Goal: Task Accomplishment & Management: Use online tool/utility

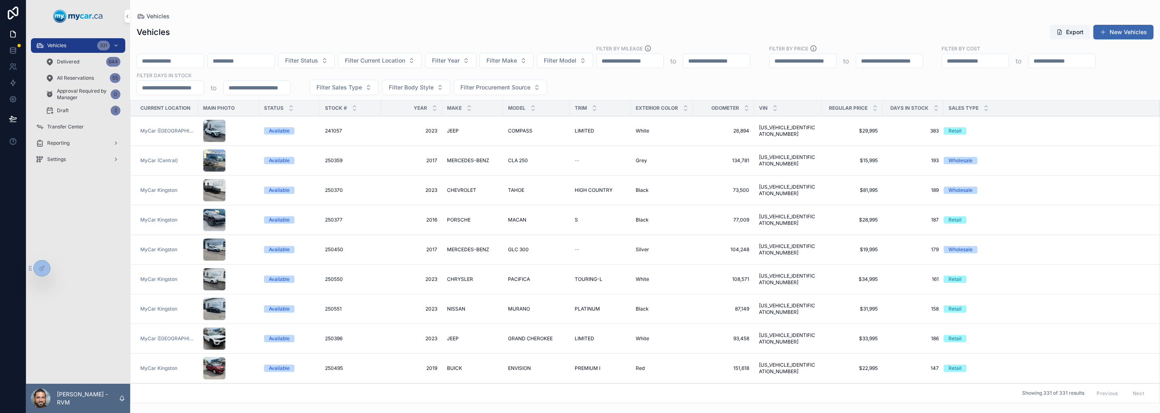
click at [329, 129] on span "241057" at bounding box center [333, 131] width 17 height 7
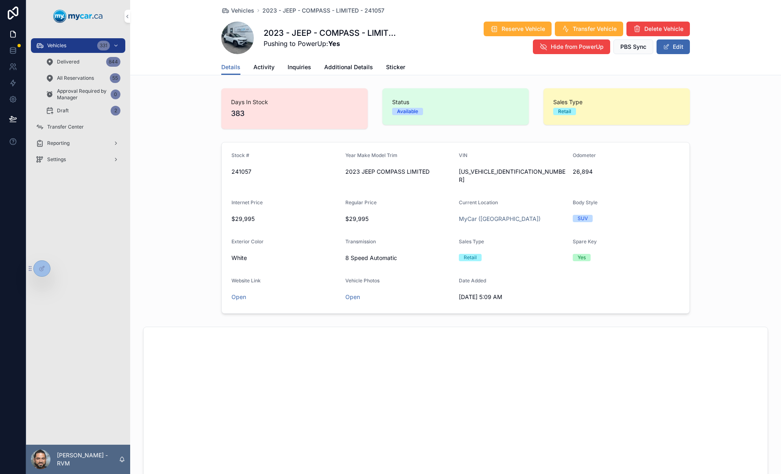
click at [346, 66] on span "Additional Details" at bounding box center [348, 67] width 49 height 8
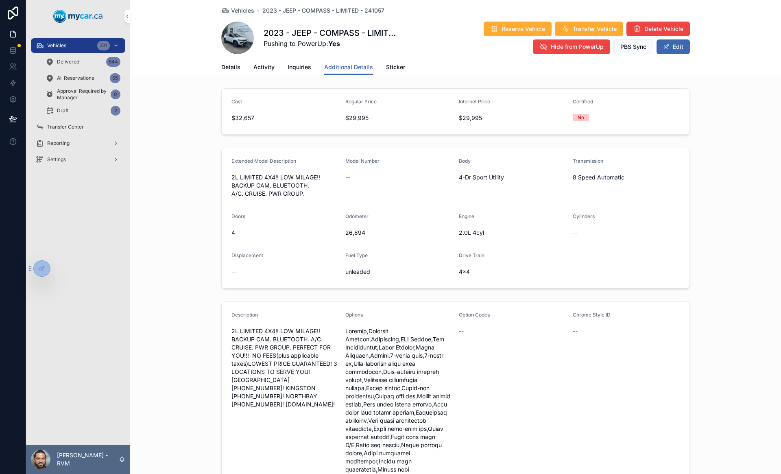
click at [270, 332] on span "2L LIMITED 4X4!! LOW MILAGE!! BACKUP CAM. BLUETOOTH. A/C. CRUISE. PWR GROUP. PE…" at bounding box center [285, 367] width 107 height 81
click at [674, 50] on button "Edit" at bounding box center [673, 46] width 33 height 15
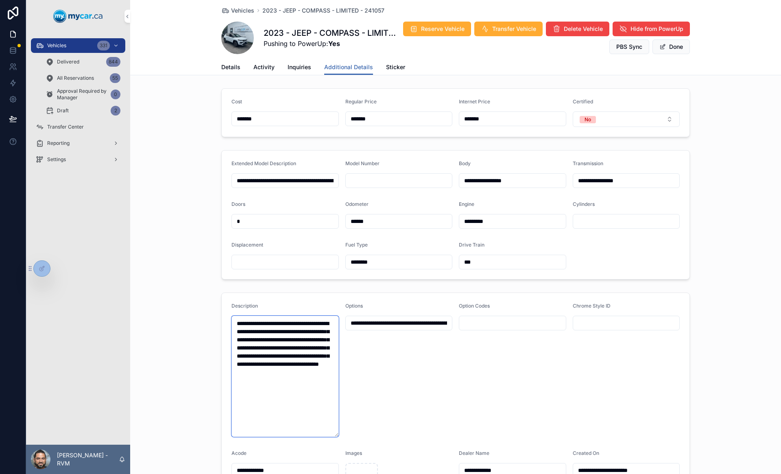
click at [242, 321] on textarea "**********" at bounding box center [285, 376] width 107 height 121
drag, startPoint x: 234, startPoint y: 324, endPoint x: 308, endPoint y: 419, distance: 120.1
click at [308, 413] on textarea "**********" at bounding box center [285, 376] width 107 height 121
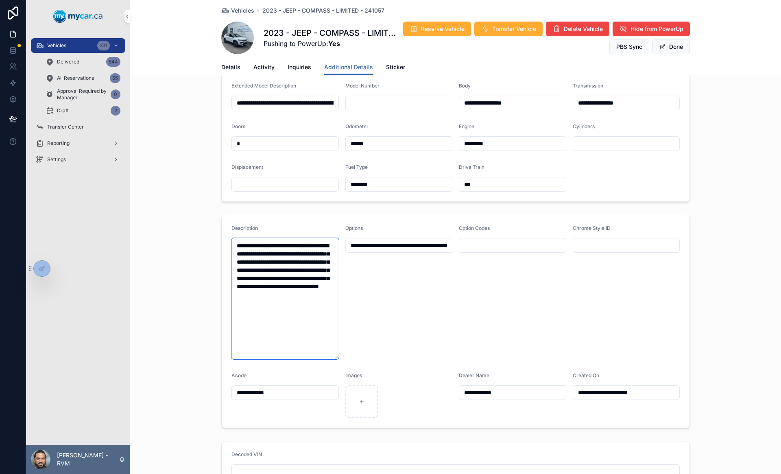
scroll to position [77, 0]
paste textarea "**********"
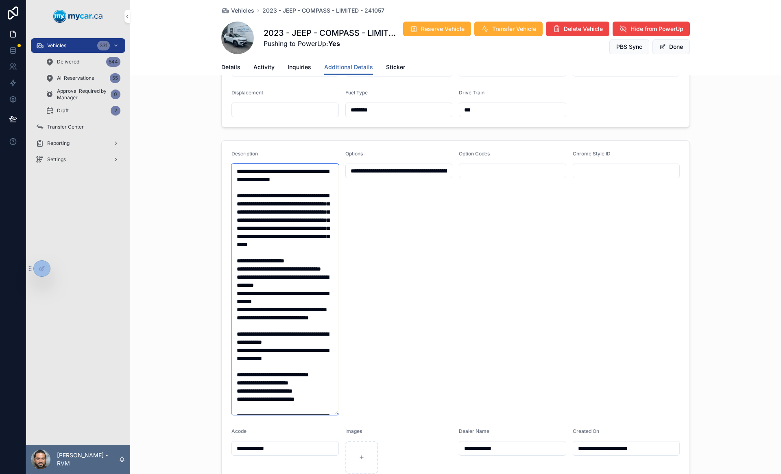
scroll to position [151, 0]
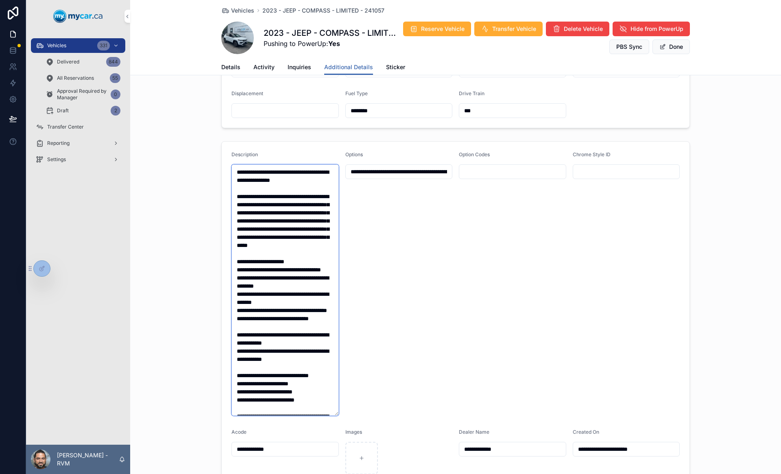
type textarea "**********"
click at [404, 280] on div "Options" at bounding box center [398, 283] width 107 height 264
click at [664, 48] on button "Done" at bounding box center [671, 46] width 37 height 15
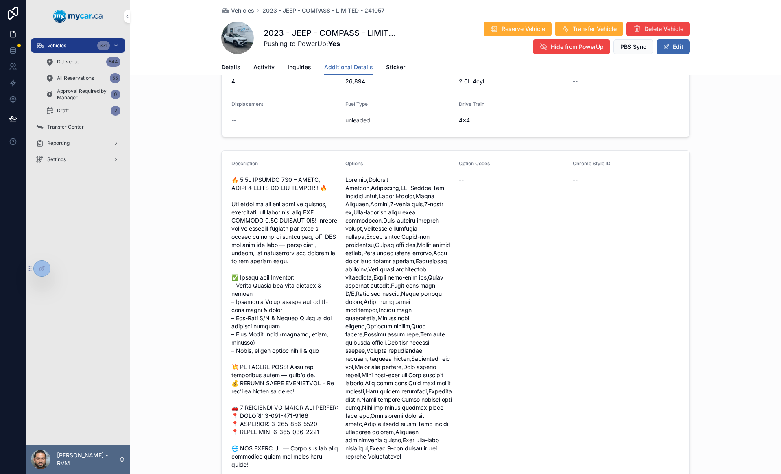
click at [244, 11] on span "Vehicles" at bounding box center [242, 11] width 23 height 8
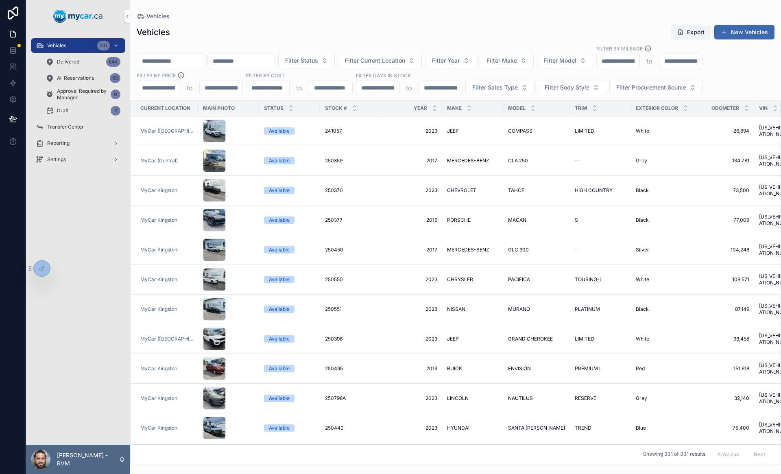
click at [456, 162] on span "MERCEDES-BENZ" at bounding box center [468, 160] width 42 height 7
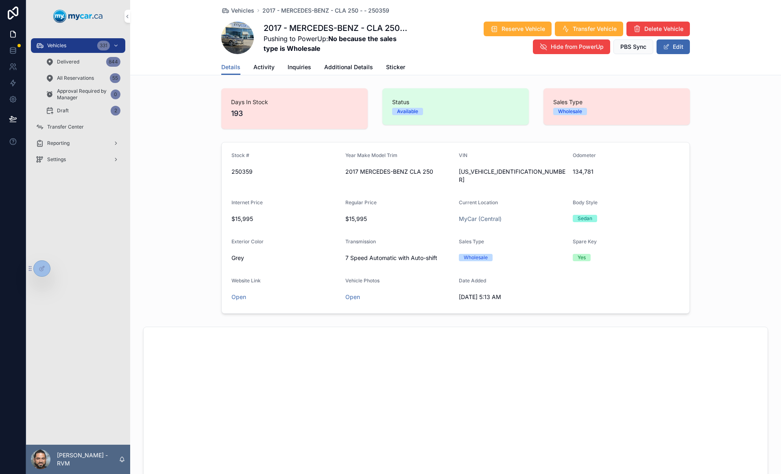
click at [335, 68] on span "Additional Details" at bounding box center [348, 67] width 49 height 8
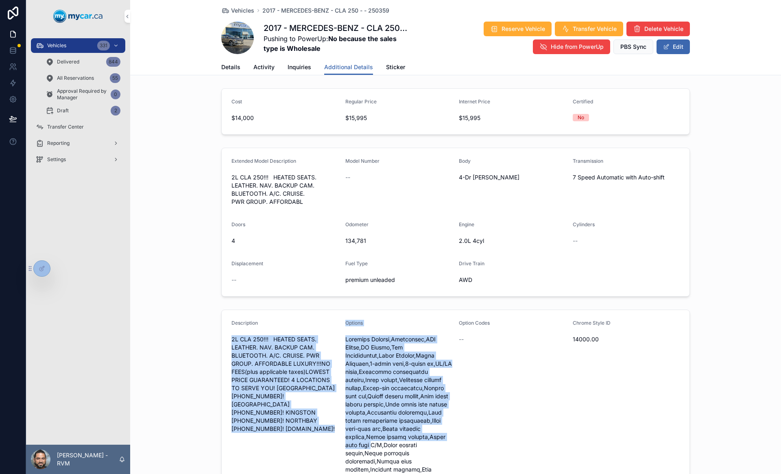
drag, startPoint x: 229, startPoint y: 340, endPoint x: 341, endPoint y: 447, distance: 154.5
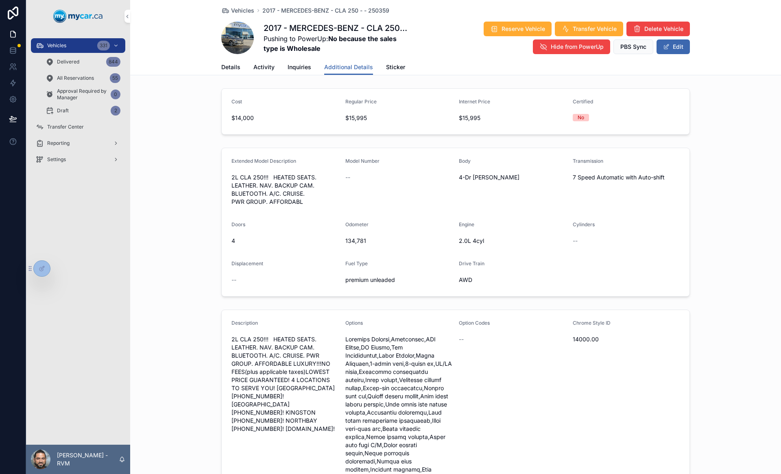
click at [300, 389] on span "2L CLA 250!!! HEATED SEATS. LEATHER. NAV. BACKUP CAM. BLUETOOTH. A/C. CRUISE. P…" at bounding box center [285, 384] width 107 height 98
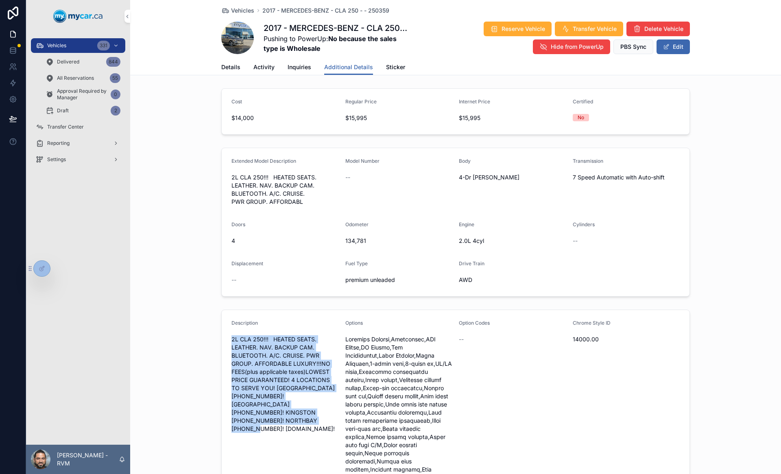
drag, startPoint x: 229, startPoint y: 336, endPoint x: 320, endPoint y: 425, distance: 127.2
click at [320, 413] on div "2L CLA 250!!! HEATED SEATS. LEATHER. NAV. BACKUP CAM. BLUETOOTH. A/C. CRUISE. P…" at bounding box center [285, 384] width 107 height 103
copy span "2L CLA 250!!! HEATED SEATS. LEATHER. NAV. BACKUP CAM. BLUETOOTH. A/C. CRUISE. P…"
click at [676, 48] on button "Edit" at bounding box center [673, 46] width 33 height 15
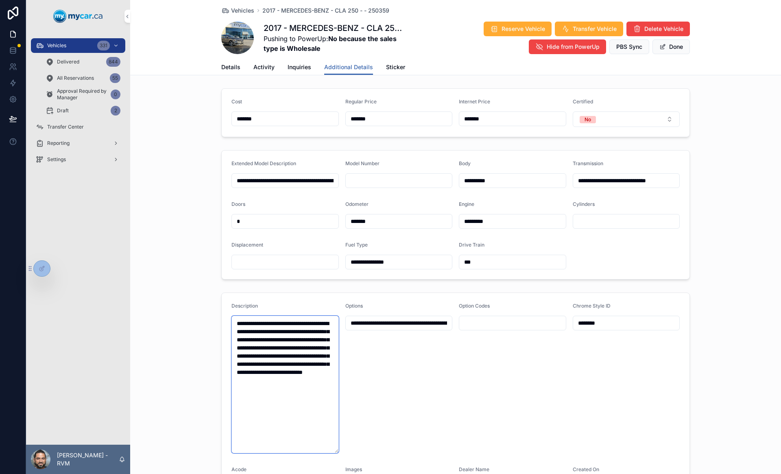
click at [238, 325] on textarea "**********" at bounding box center [285, 385] width 107 height 138
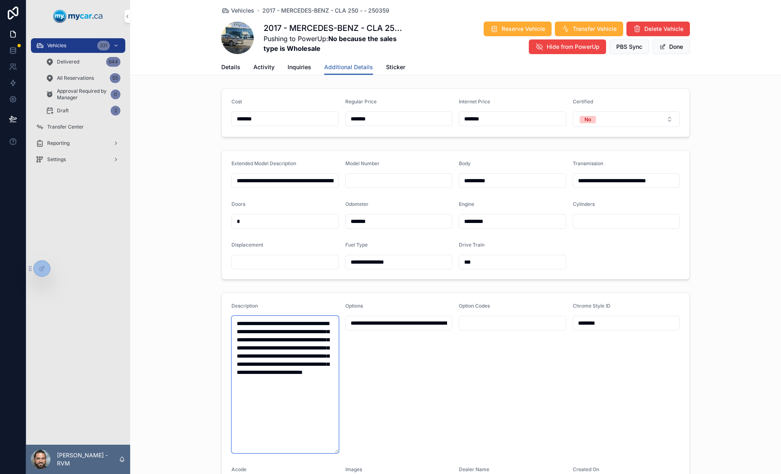
paste textarea "**********"
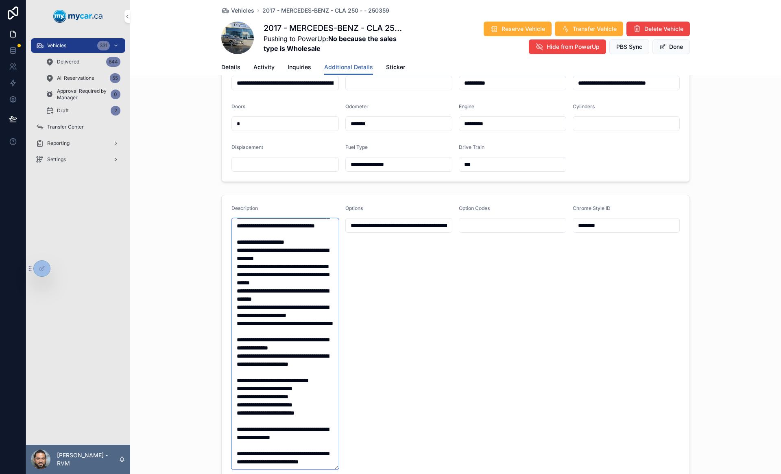
scroll to position [85, 0]
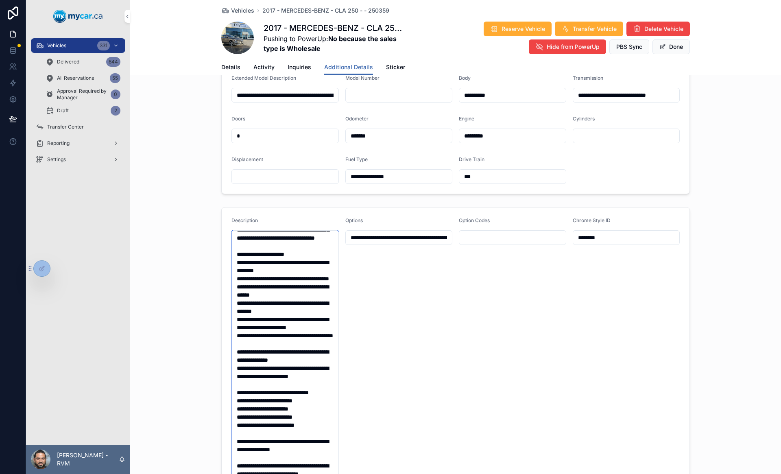
type textarea "**********"
click at [668, 51] on button "Done" at bounding box center [671, 46] width 37 height 15
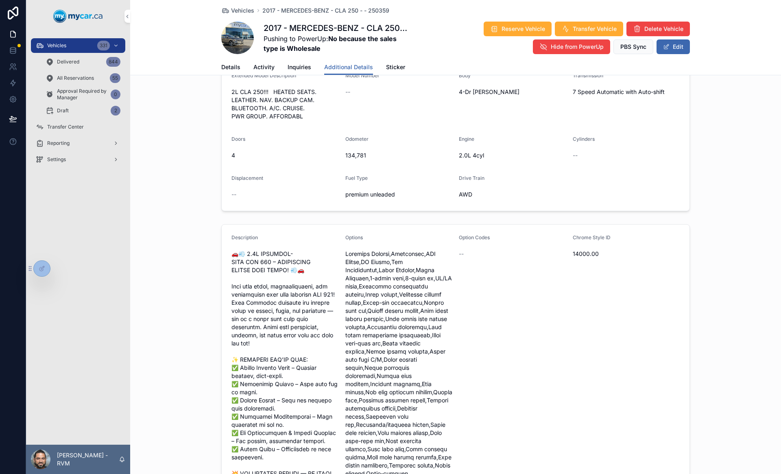
click at [239, 9] on span "Vehicles" at bounding box center [242, 11] width 23 height 8
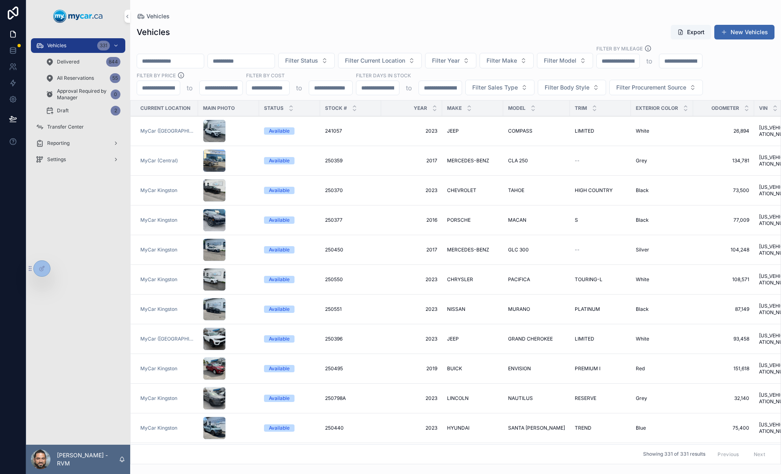
click at [453, 249] on span "MERCEDES-BENZ" at bounding box center [468, 250] width 42 height 7
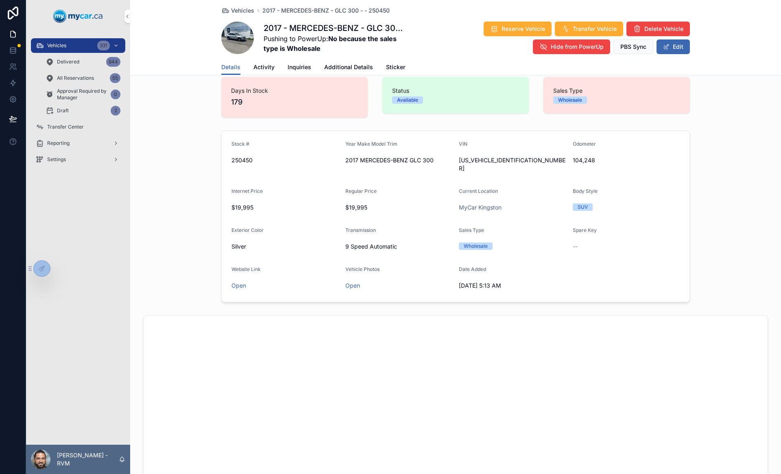
scroll to position [12, 0]
click at [350, 65] on span "Additional Details" at bounding box center [348, 67] width 49 height 8
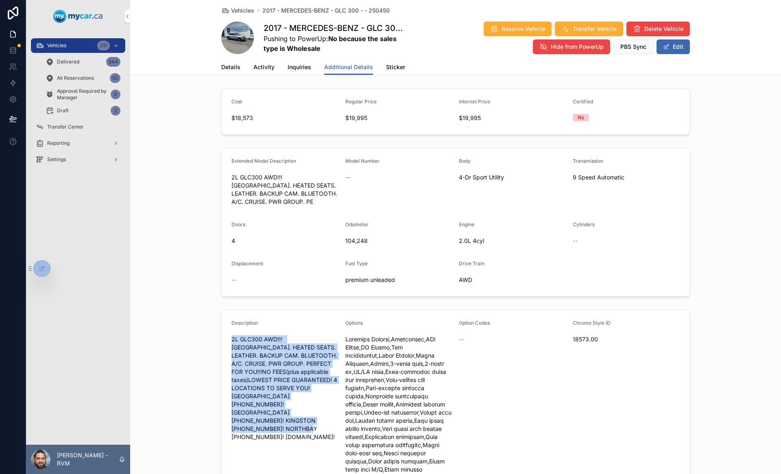
drag, startPoint x: 229, startPoint y: 338, endPoint x: 326, endPoint y: 428, distance: 132.4
copy span "2L GLC300 AWD!!! SUNROOF. HEATED SEATS. LEATHER. BACKUP CAM. BLUETOOTH. A/C. CR…"
click at [677, 46] on button "Edit" at bounding box center [673, 46] width 33 height 15
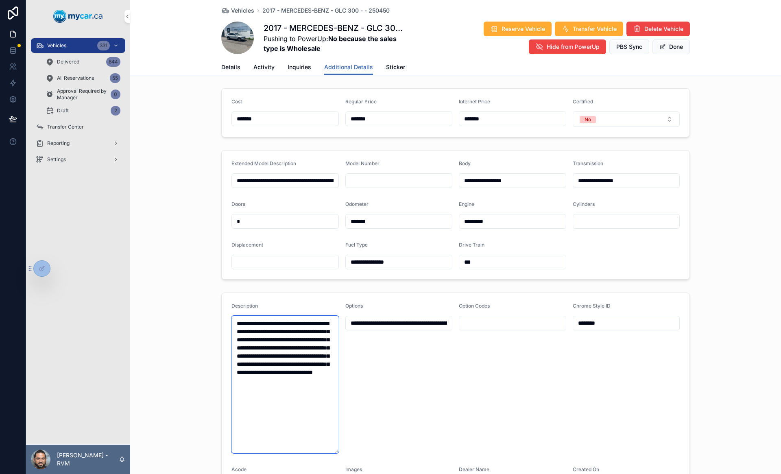
drag, startPoint x: 234, startPoint y: 321, endPoint x: 307, endPoint y: 450, distance: 148.5
click at [307, 413] on textarea "**********" at bounding box center [285, 385] width 107 height 138
paste textarea "**********"
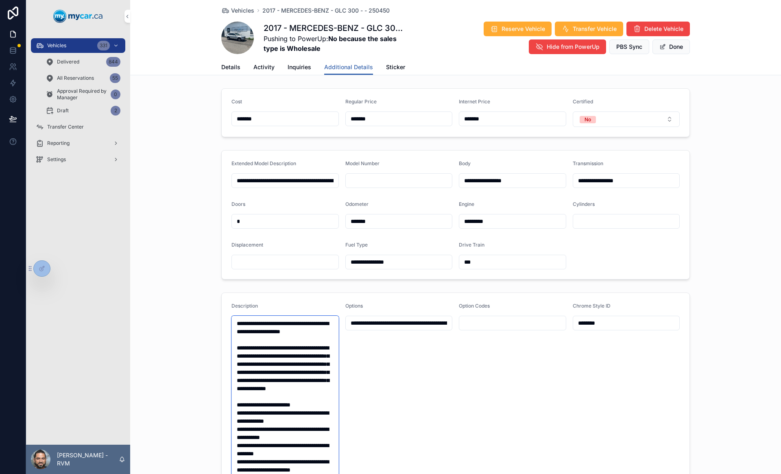
scroll to position [288, 0]
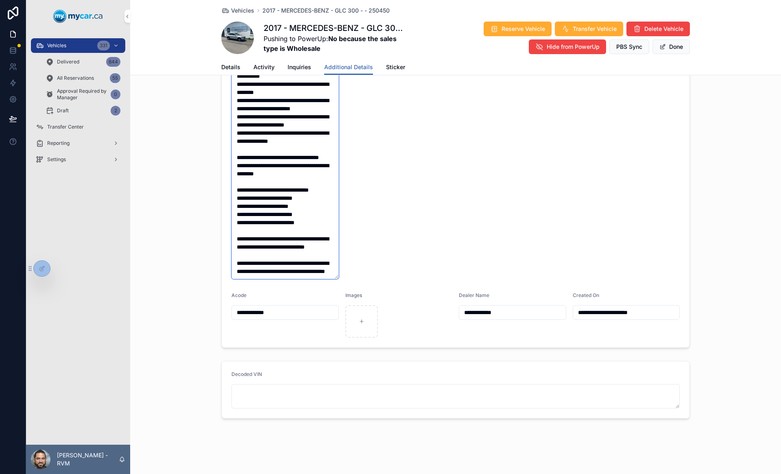
type textarea "**********"
click at [677, 47] on button "Done" at bounding box center [671, 46] width 37 height 15
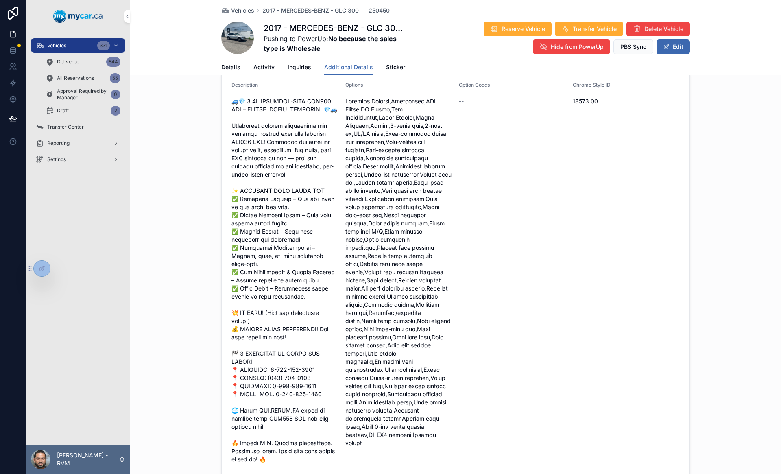
scroll to position [238, 0]
click at [244, 11] on span "Vehicles" at bounding box center [242, 11] width 23 height 8
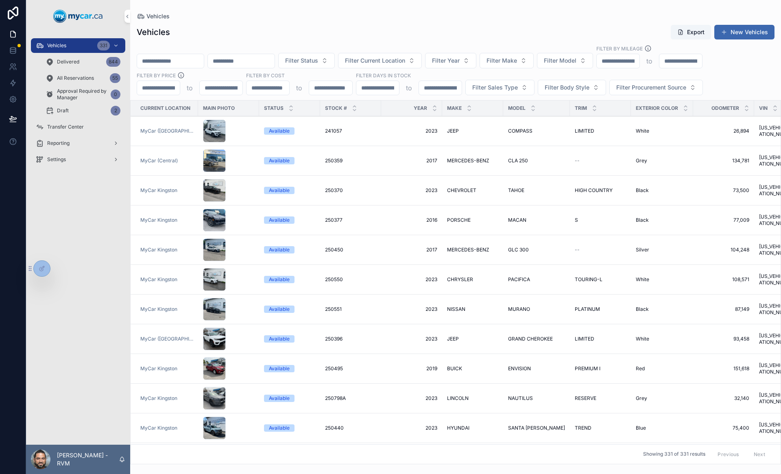
click at [511, 91] on span "Filter Sales Type" at bounding box center [495, 87] width 46 height 8
click at [517, 63] on span "Filter Make" at bounding box center [502, 61] width 31 height 8
type input "***"
click at [533, 93] on span "MERCEDES-BENZ" at bounding box center [535, 94] width 48 height 8
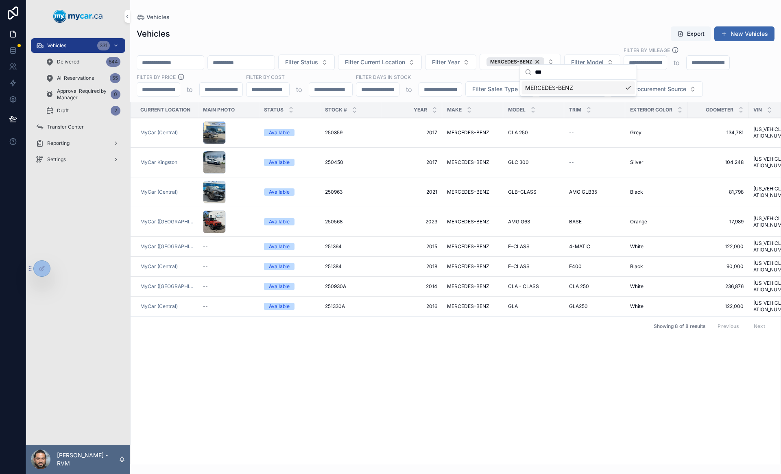
click at [478, 225] on span "MERCEDES-BENZ" at bounding box center [468, 222] width 42 height 7
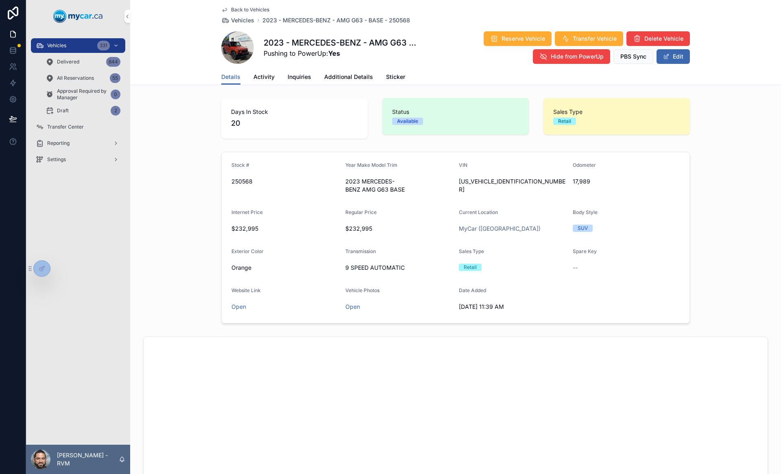
click at [332, 72] on link "Additional Details" at bounding box center [348, 78] width 49 height 16
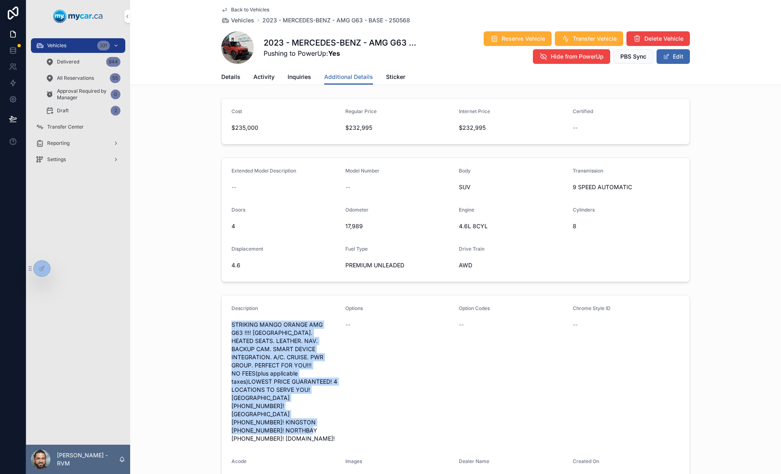
drag, startPoint x: 229, startPoint y: 324, endPoint x: 326, endPoint y: 421, distance: 137.8
click at [326, 413] on form "Description STRIKING MANGO ORANGE AMG G63 !!!! SUNROOF. HEATED SEATS. LEATHER. …" at bounding box center [456, 394] width 468 height 199
copy span "STRIKING MANGO ORANGE AMG G63 !!!! SUNROOF. HEATED SEATS. LEATHER. NAV. BACKUP …"
click at [667, 55] on button "Edit" at bounding box center [673, 56] width 33 height 15
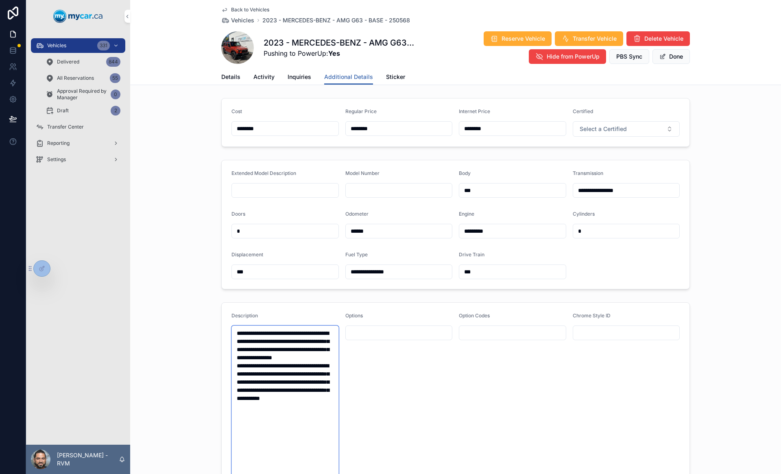
drag, startPoint x: 234, startPoint y: 330, endPoint x: 325, endPoint y: 443, distance: 145.3
click at [325, 413] on textarea "**********" at bounding box center [285, 403] width 107 height 154
paste textarea "**********"
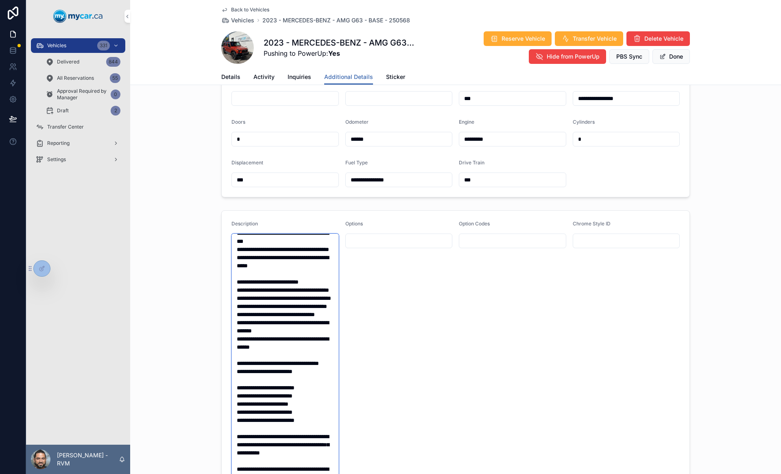
scroll to position [86, 0]
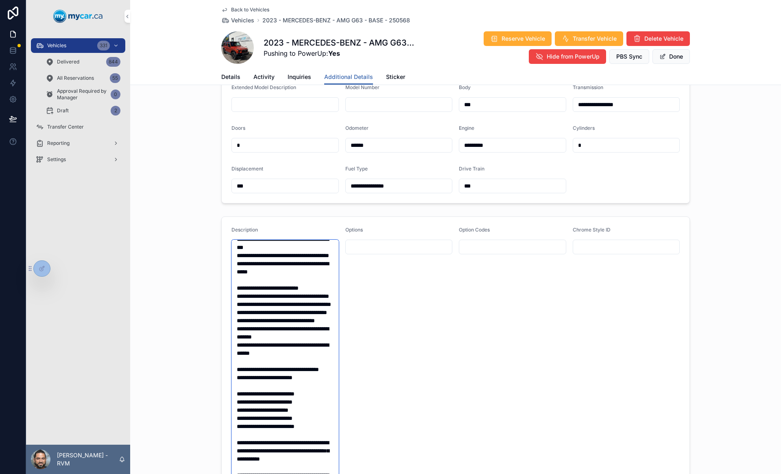
type textarea "**********"
click at [675, 58] on button "Done" at bounding box center [671, 56] width 37 height 15
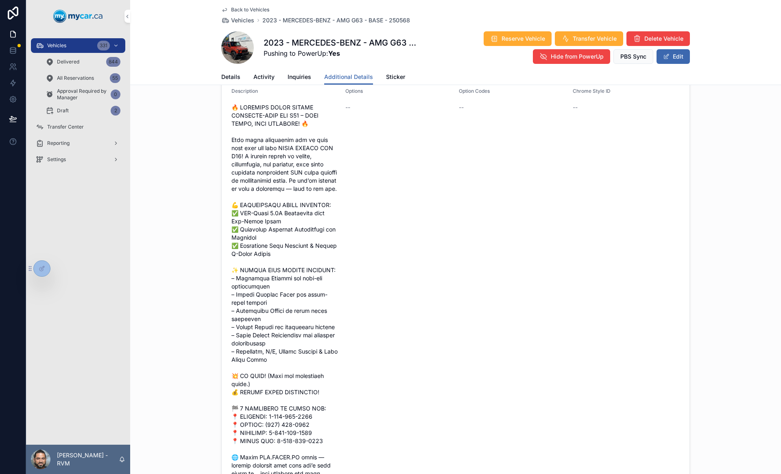
scroll to position [211, 0]
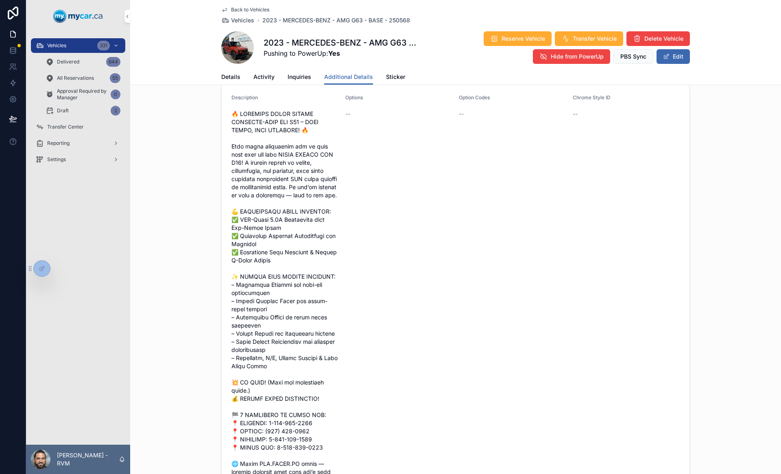
click at [397, 78] on span "Sticker" at bounding box center [395, 77] width 19 height 8
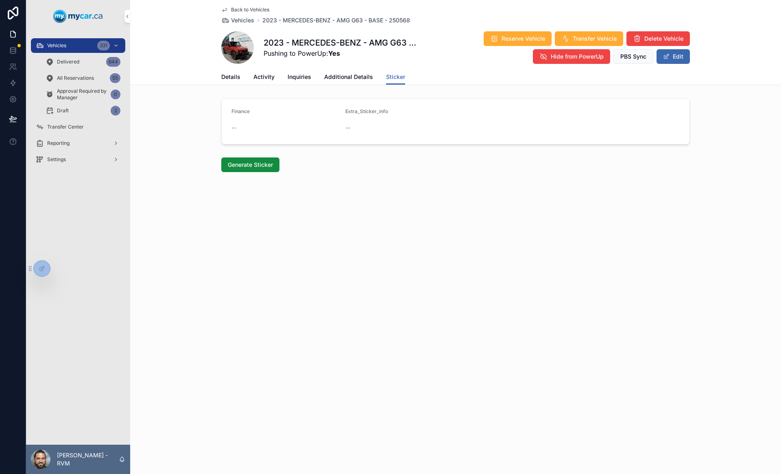
click at [277, 162] on button "Generate Sticker" at bounding box center [250, 164] width 58 height 15
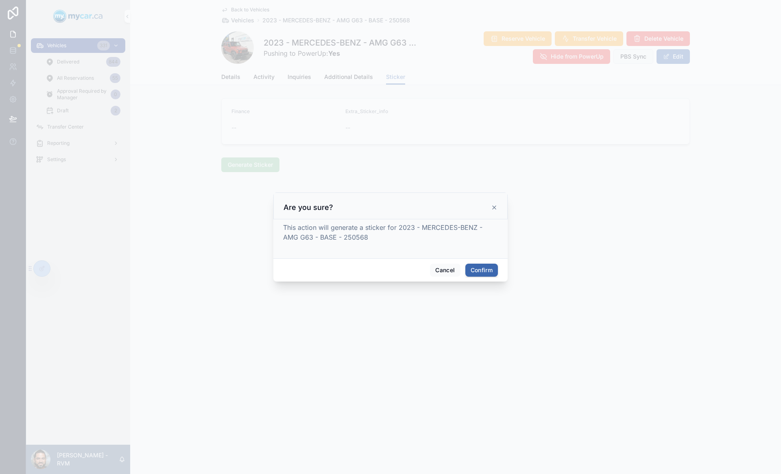
click at [489, 267] on button "Confirm" at bounding box center [481, 270] width 33 height 13
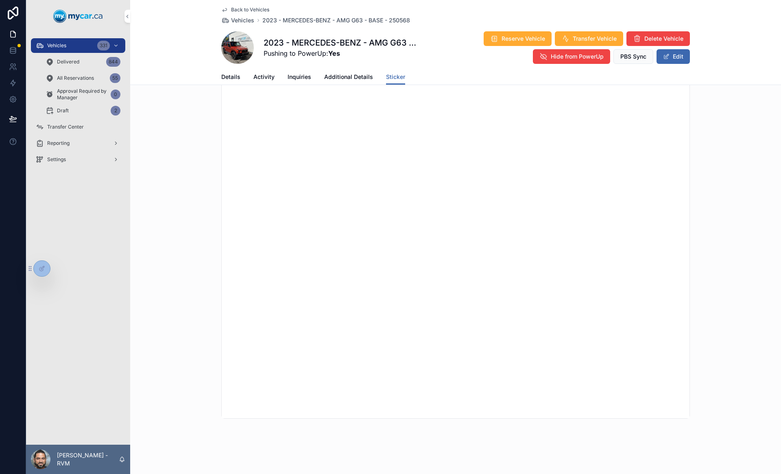
scroll to position [155, 0]
click at [225, 11] on icon "scrollable content" at bounding box center [224, 10] width 7 height 7
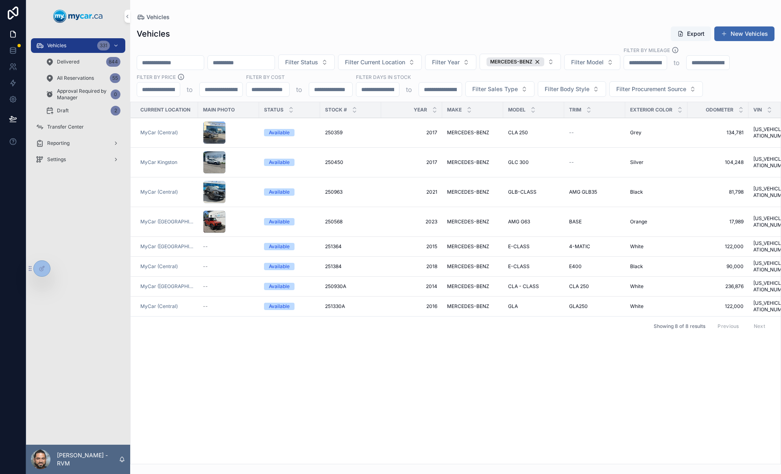
click at [544, 57] on div "MERCEDES-BENZ" at bounding box center [516, 61] width 58 height 9
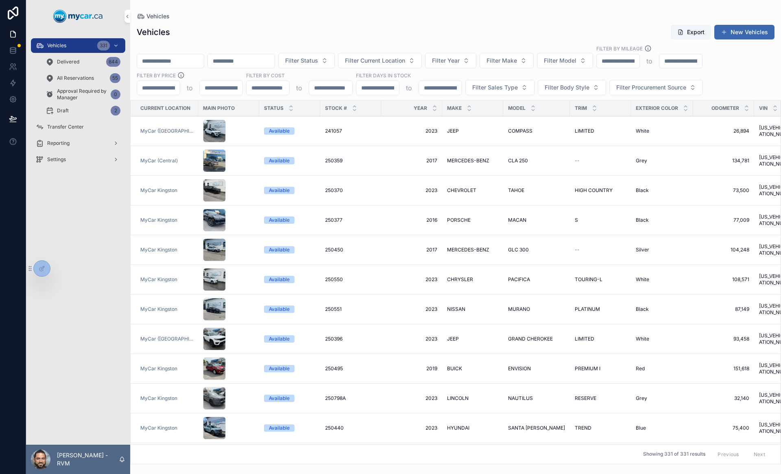
click at [453, 131] on span "JEEP" at bounding box center [453, 131] width 12 height 7
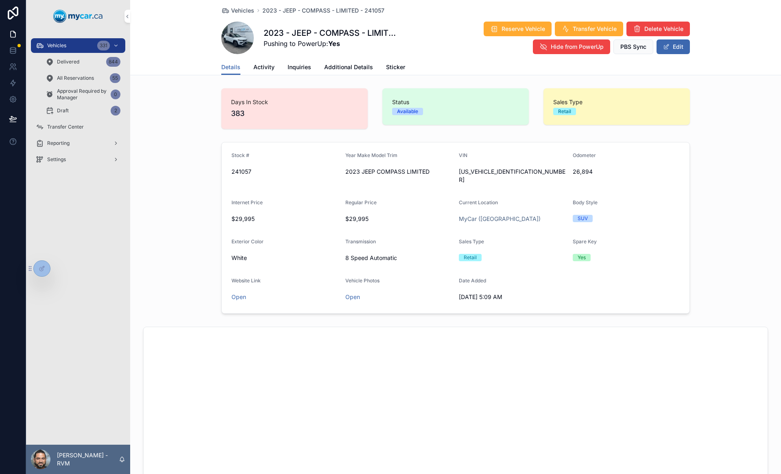
click at [262, 66] on span "Activity" at bounding box center [263, 67] width 21 height 8
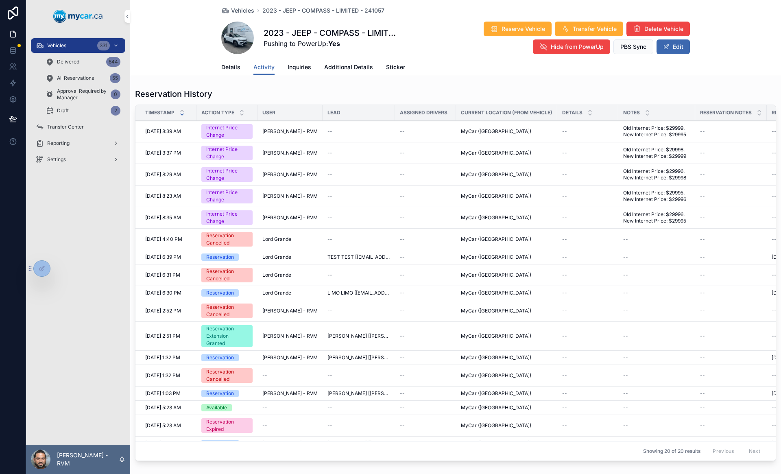
click at [337, 70] on span "Additional Details" at bounding box center [348, 67] width 49 height 8
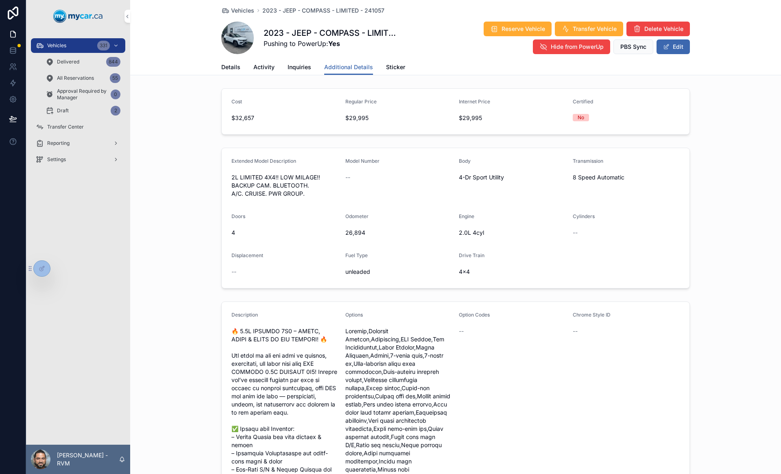
click at [247, 11] on span "Vehicles" at bounding box center [242, 11] width 23 height 8
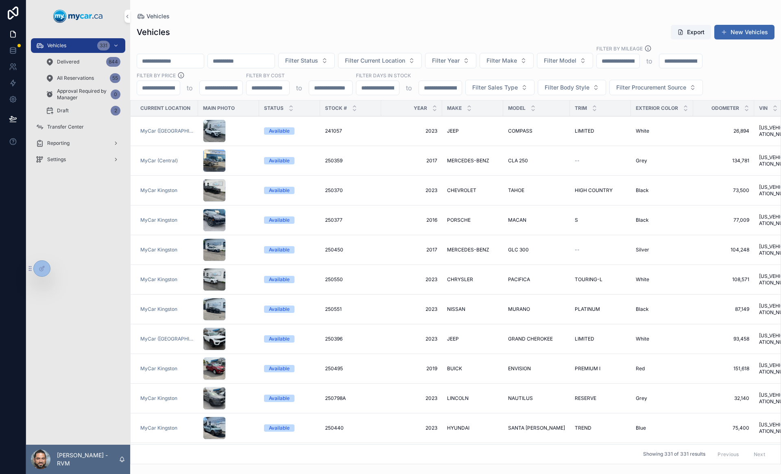
click at [534, 67] on button "Filter Make" at bounding box center [507, 60] width 54 height 15
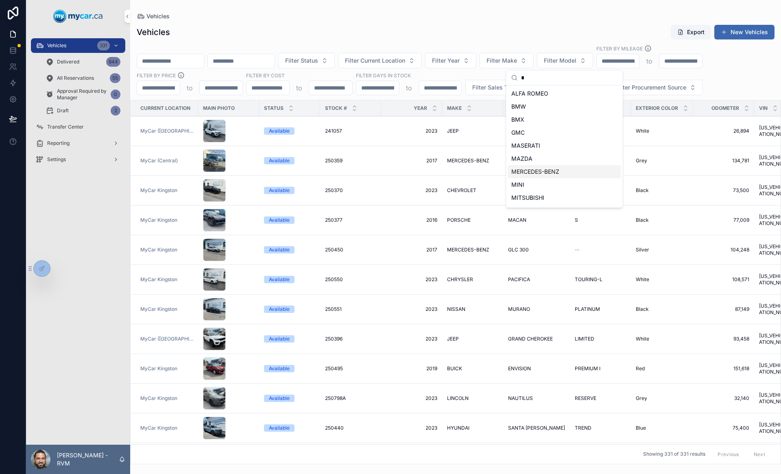
type input "*"
click at [537, 169] on span "MERCEDES-BENZ" at bounding box center [535, 172] width 48 height 8
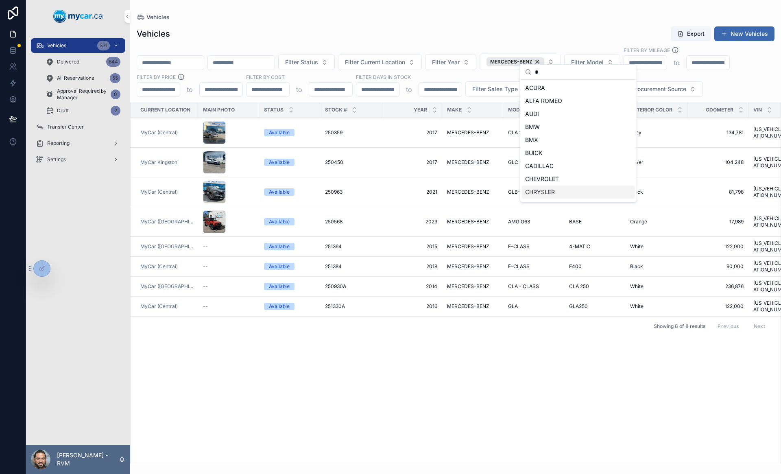
click at [386, 228] on td "2023 2023" at bounding box center [411, 222] width 61 height 30
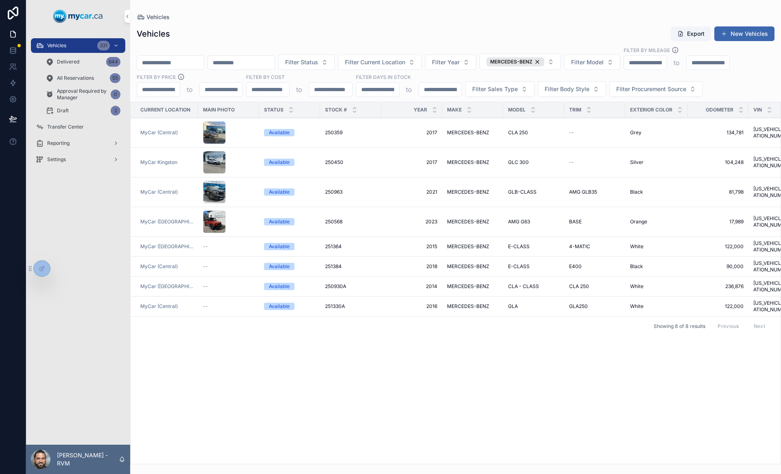
click at [414, 237] on td "2023 2023" at bounding box center [411, 222] width 61 height 30
click at [428, 225] on span "2023" at bounding box center [411, 222] width 51 height 7
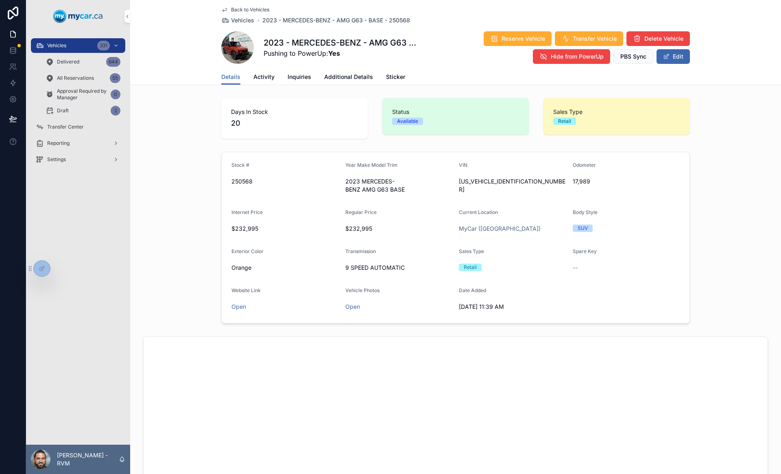
click at [237, 306] on link "Open" at bounding box center [239, 306] width 15 height 7
